Goal: Task Accomplishment & Management: Manage account settings

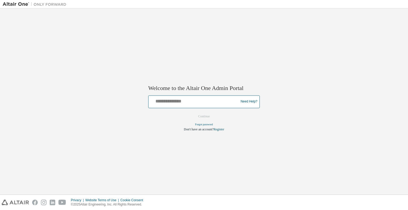
click at [162, 102] on input "text" at bounding box center [194, 101] width 87 height 8
type input "**********"
click at [198, 115] on button "Continue" at bounding box center [204, 116] width 23 height 8
click at [203, 116] on button "Continue" at bounding box center [204, 116] width 23 height 8
